Goal: Information Seeking & Learning: Learn about a topic

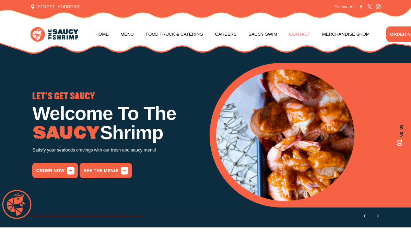
click at [305, 33] on link "Contact" at bounding box center [299, 34] width 21 height 26
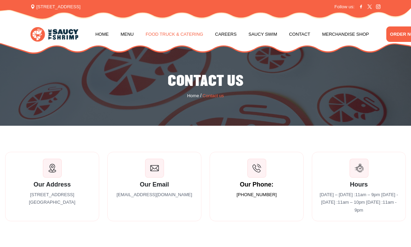
click at [177, 35] on link "Food Truck & Catering" at bounding box center [174, 34] width 58 height 26
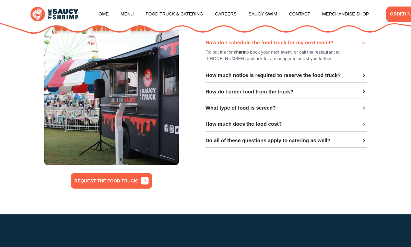
scroll to position [232, 0]
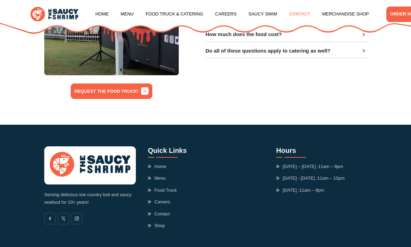
click at [296, 13] on link "Contact" at bounding box center [299, 14] width 21 height 26
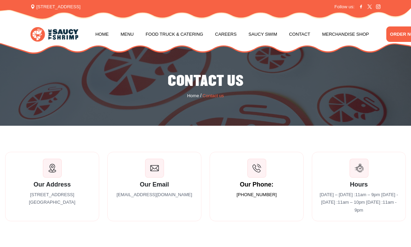
drag, startPoint x: 122, startPoint y: 194, endPoint x: 192, endPoint y: 192, distance: 70.7
click at [192, 192] on p "contact@saucyshrimpofficial.com" at bounding box center [154, 195] width 80 height 8
copy p "contact@saucyshrimpofficial.com"
click at [182, 38] on link "Food Truck & Catering" at bounding box center [174, 34] width 58 height 26
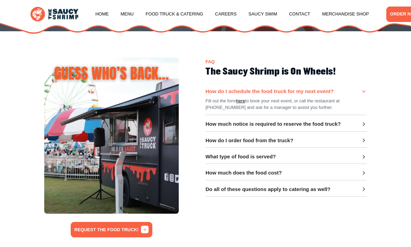
scroll to position [100, 0]
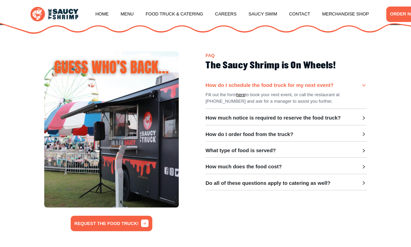
click at [311, 120] on h3 "How much notice is required to reserve the food truck?" at bounding box center [272, 118] width 135 height 6
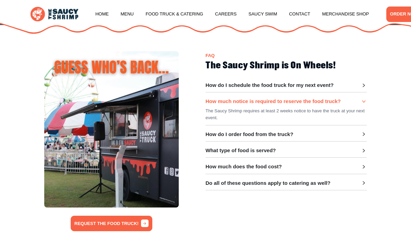
click at [291, 132] on h3 "How do I order food from the truck?" at bounding box center [249, 134] width 88 height 6
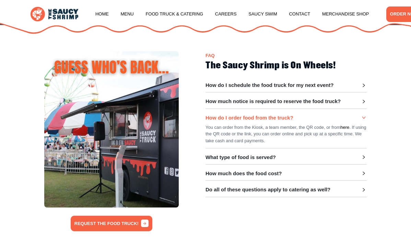
click at [263, 160] on h3 "What type of food is served?" at bounding box center [240, 157] width 70 height 6
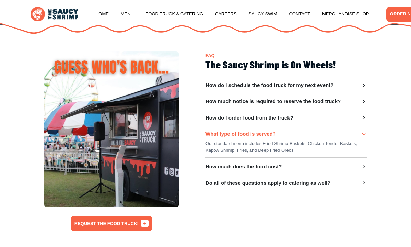
click at [264, 166] on h3 "How much does the food cost?" at bounding box center [243, 166] width 76 height 6
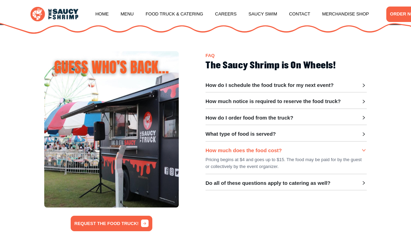
click at [263, 119] on h3 "How do I order food from the truck?" at bounding box center [249, 118] width 88 height 6
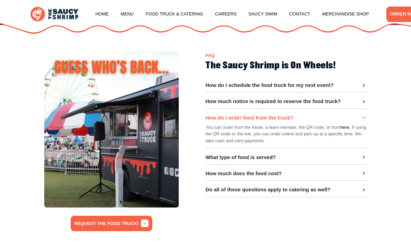
click at [264, 155] on h3 "What type of food is served?" at bounding box center [240, 157] width 70 height 6
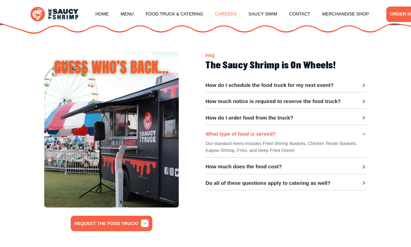
scroll to position [254, 0]
